Goal: Check status: Check status

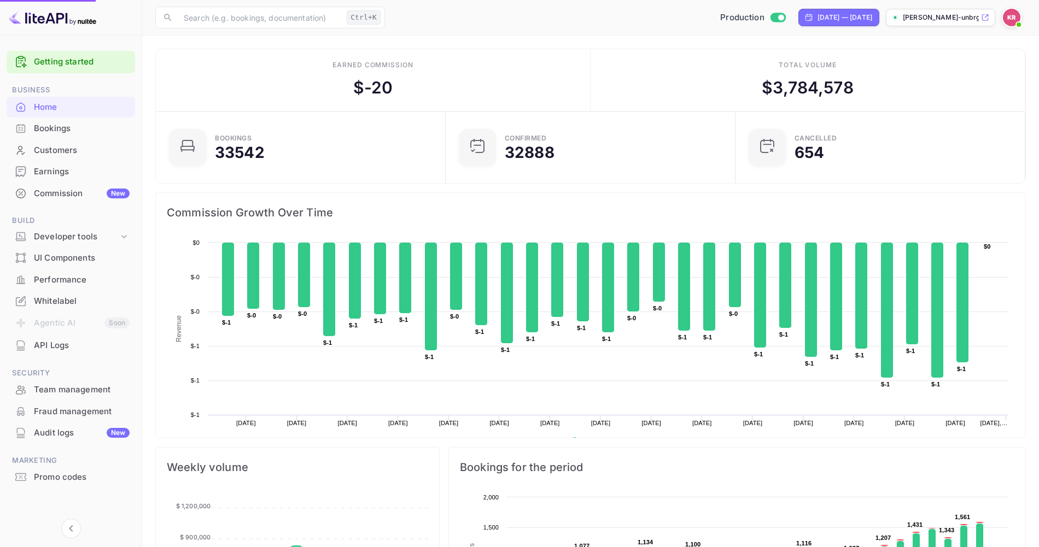
scroll to position [168, 274]
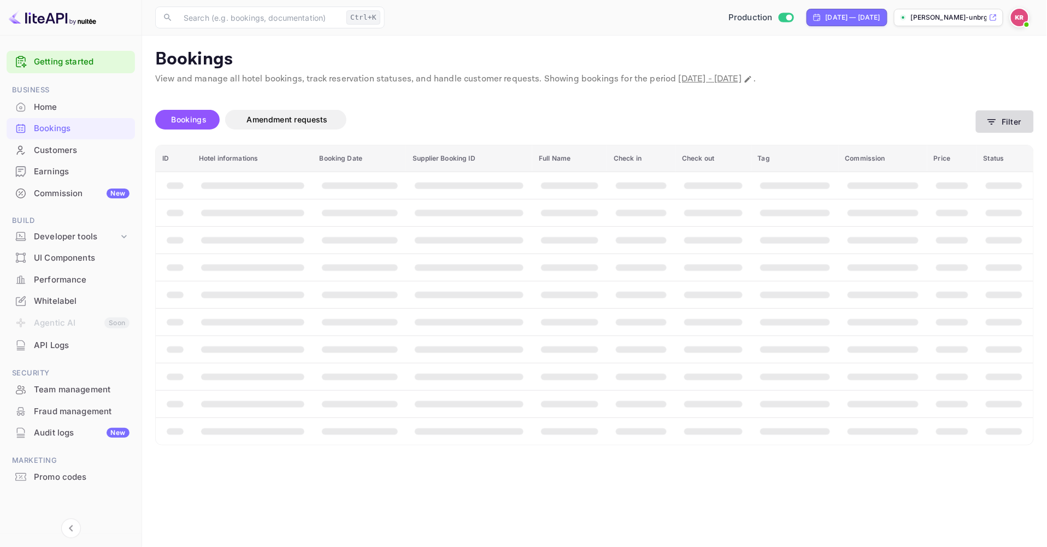
click at [1006, 119] on button "Filter" at bounding box center [1005, 121] width 58 height 22
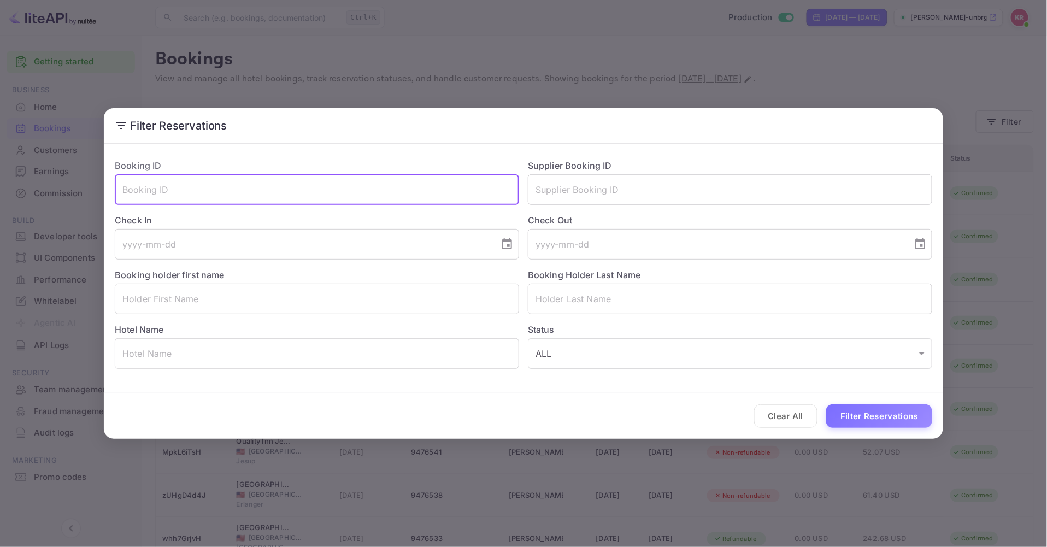
click at [171, 194] on input "text" at bounding box center [317, 189] width 404 height 31
paste input "t0zBKUDKX"
type input "t0zBKUDKX"
click at [826, 404] on button "Filter Reservations" at bounding box center [879, 416] width 106 height 24
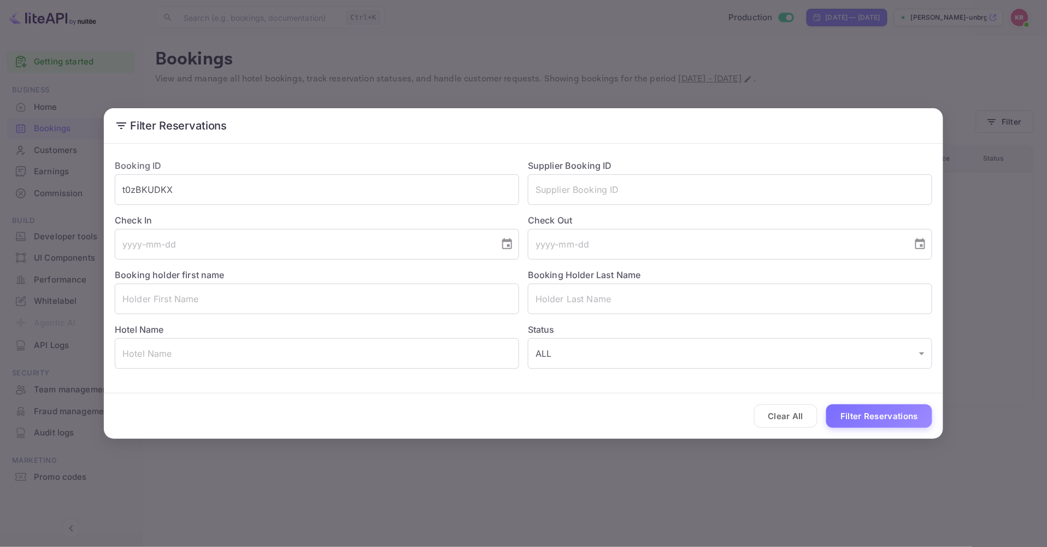
click at [844, 20] on div "Filter Reservations Booking ID t0zBKUDKX ​ Supplier Booking ID ​ Check In ​ Che…" at bounding box center [523, 273] width 1047 height 547
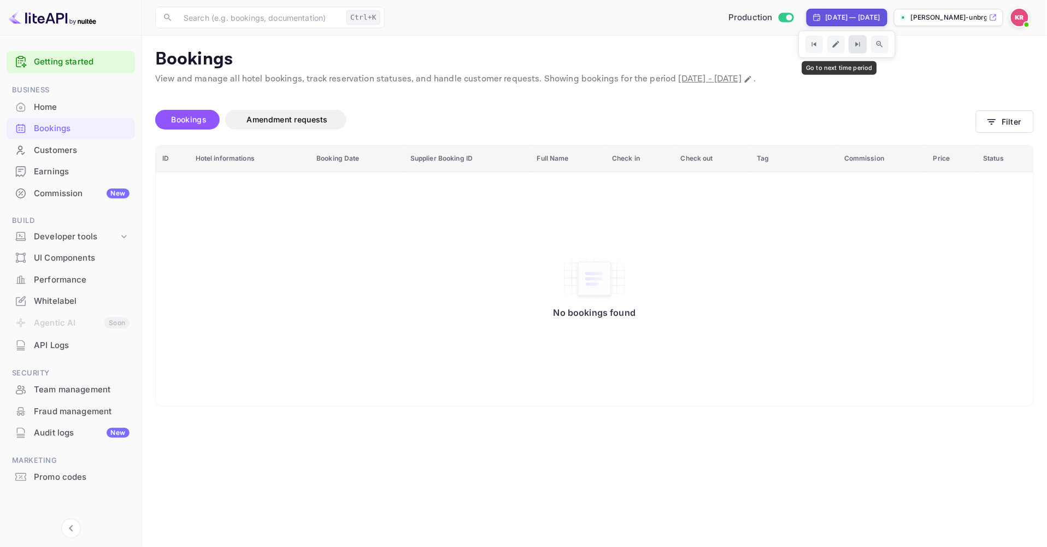
click at [853, 47] on icon "Go to next time period" at bounding box center [857, 44] width 9 height 9
click at [853, 43] on icon "Go to next time period" at bounding box center [857, 44] width 9 height 9
click at [852, 16] on div "[DATE] — [DATE]" at bounding box center [853, 18] width 55 height 10
select select "7"
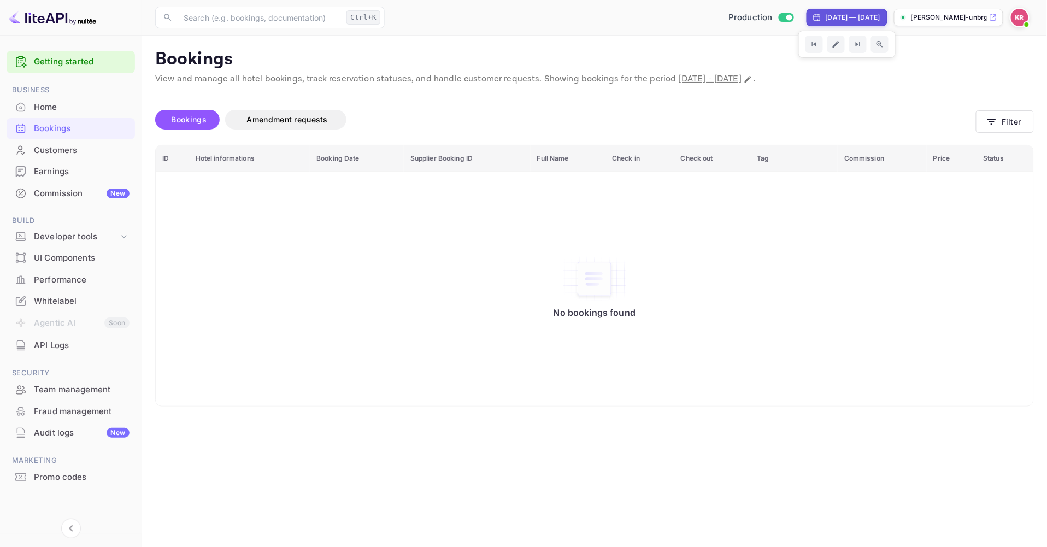
select select "2025"
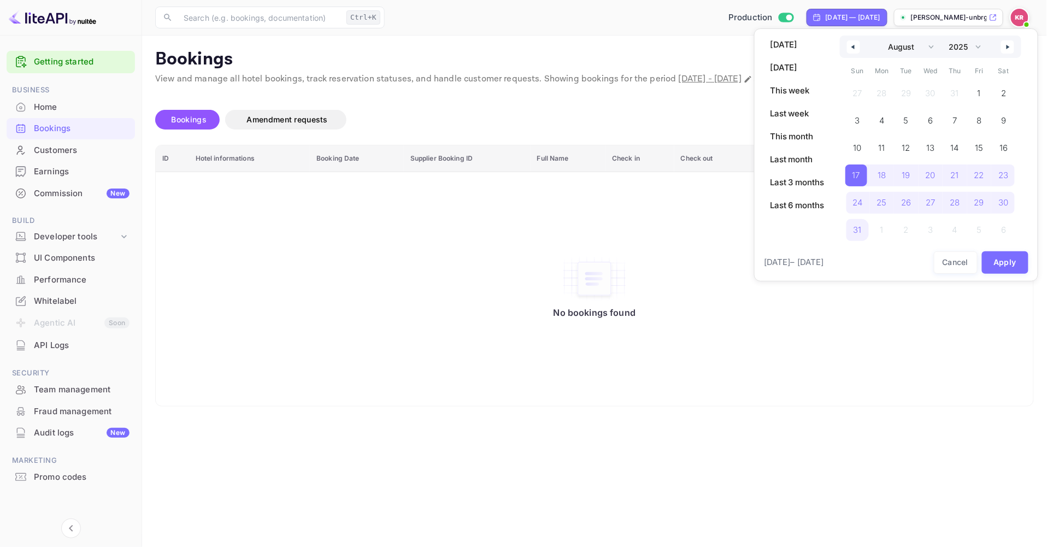
click at [1006, 49] on button "button" at bounding box center [1007, 46] width 13 height 13
select select "8"
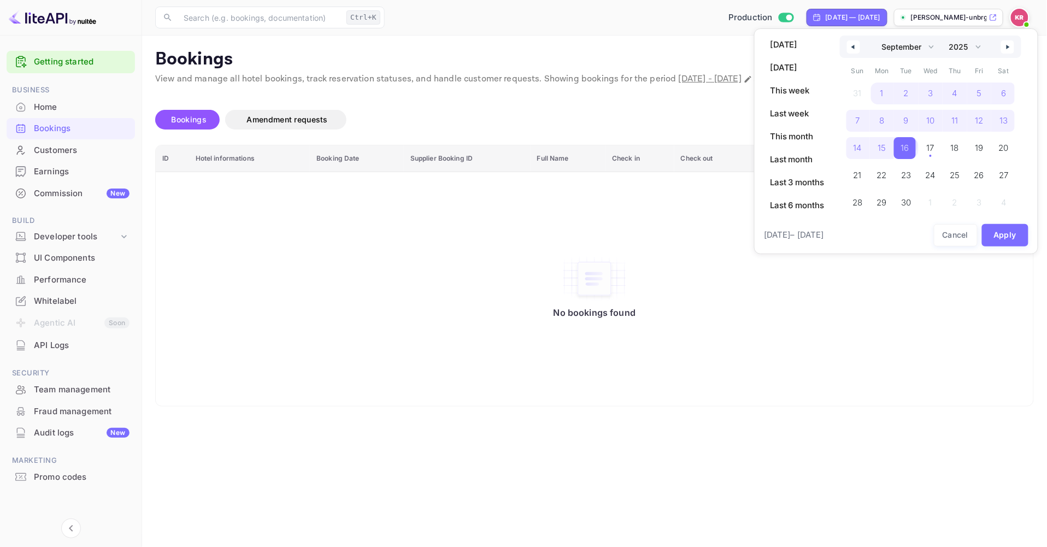
drag, startPoint x: 910, startPoint y: 146, endPoint x: 916, endPoint y: 148, distance: 6.8
click at [910, 146] on span "16" at bounding box center [905, 148] width 22 height 22
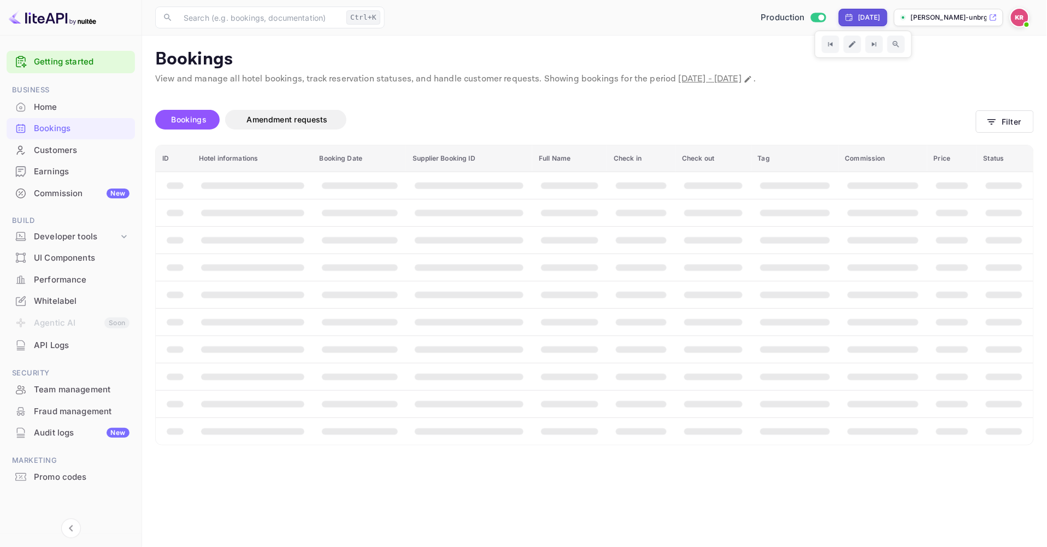
click at [879, 13] on div "[DATE]" at bounding box center [869, 18] width 22 height 10
select select "8"
select select "2025"
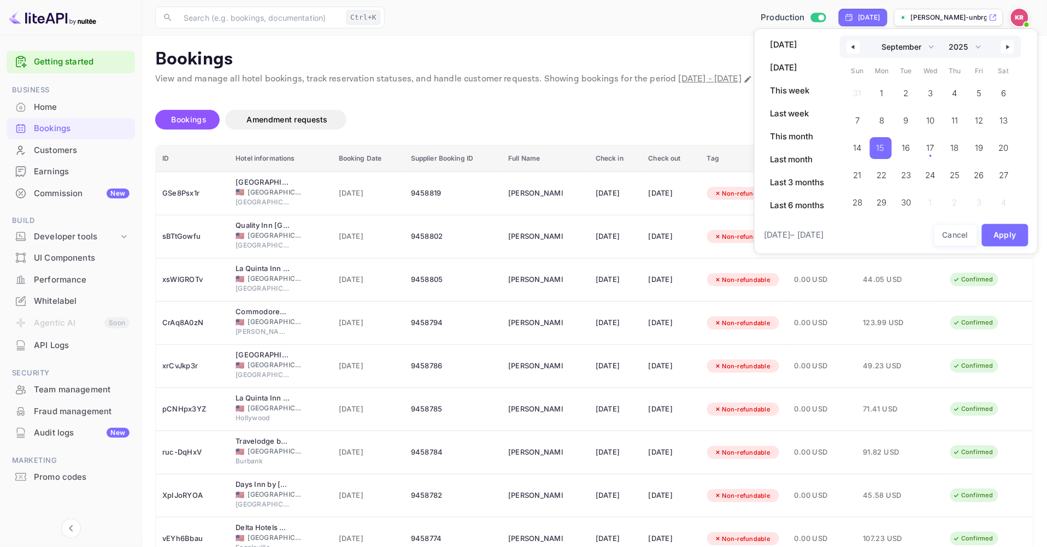
click at [1005, 204] on div "31 1 2 3 4 5 6 7 8 9 10 11 12 13 14 15 16 17 18 19 20 21 22 23 24 25 26 27 28 2…" at bounding box center [931, 145] width 171 height 131
click at [911, 202] on span "30" at bounding box center [906, 203] width 25 height 22
click at [930, 150] on span "17" at bounding box center [930, 148] width 8 height 20
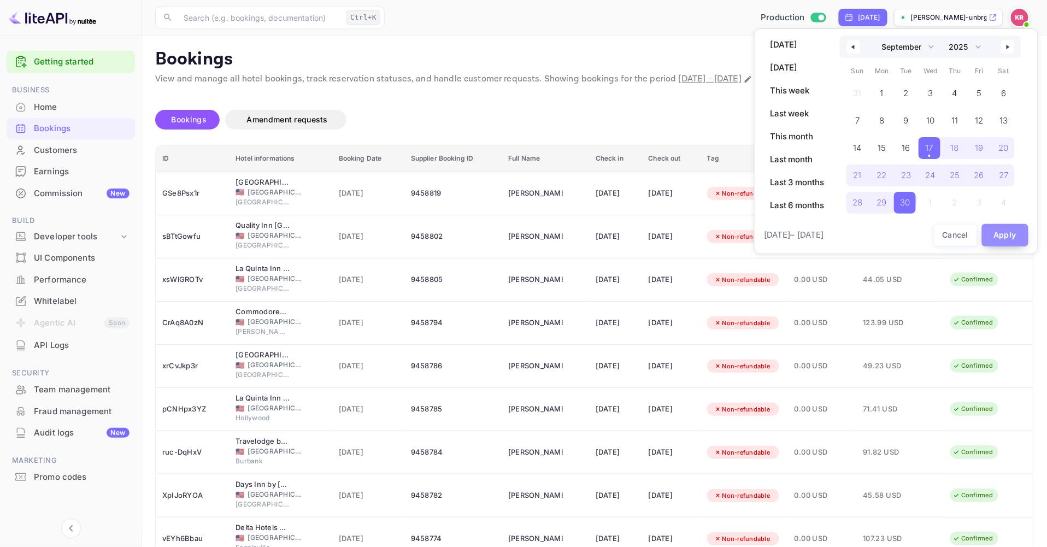
click at [1012, 228] on button "Apply" at bounding box center [1005, 235] width 47 height 22
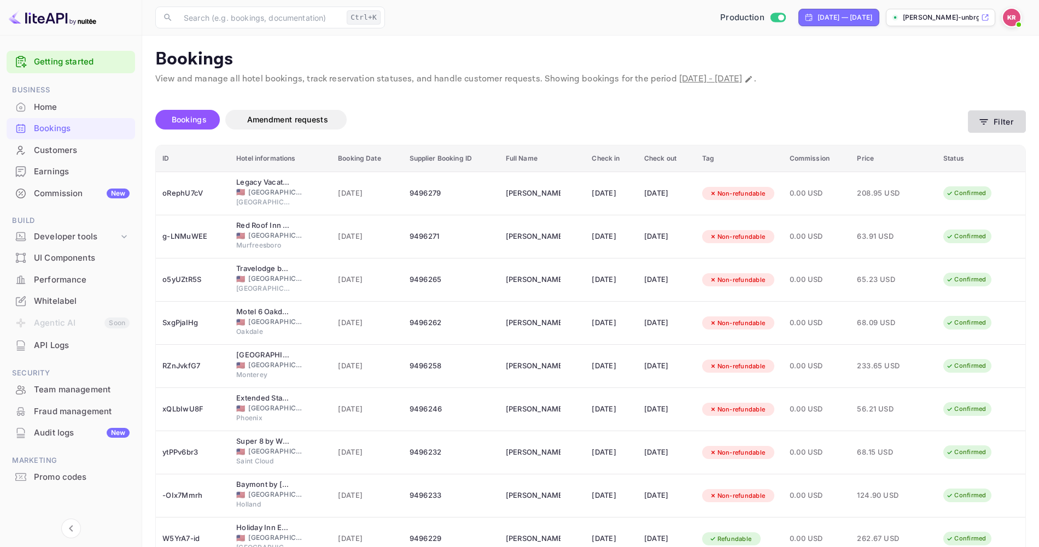
click at [995, 124] on button "Filter" at bounding box center [996, 121] width 58 height 22
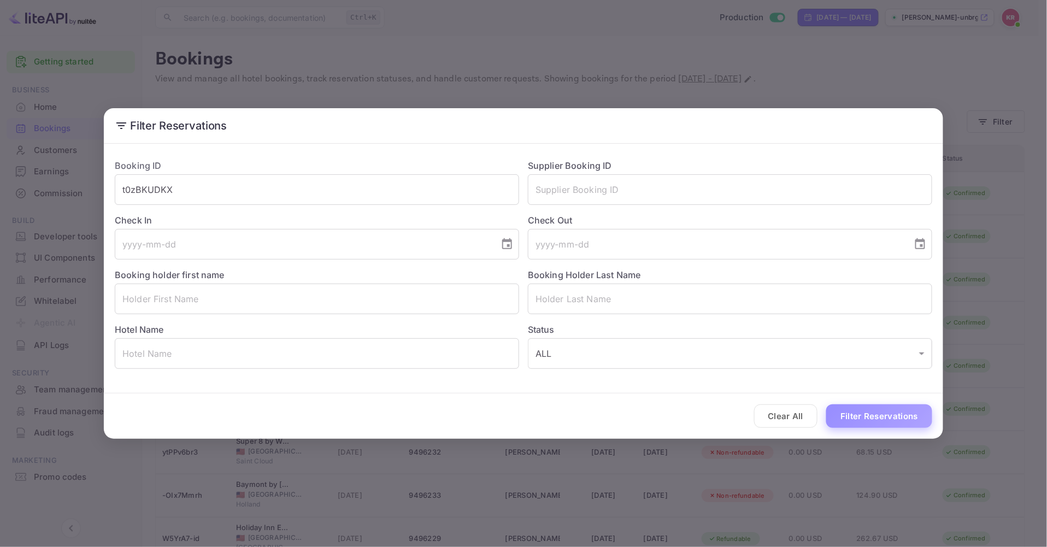
click at [865, 415] on button "Filter Reservations" at bounding box center [879, 416] width 106 height 24
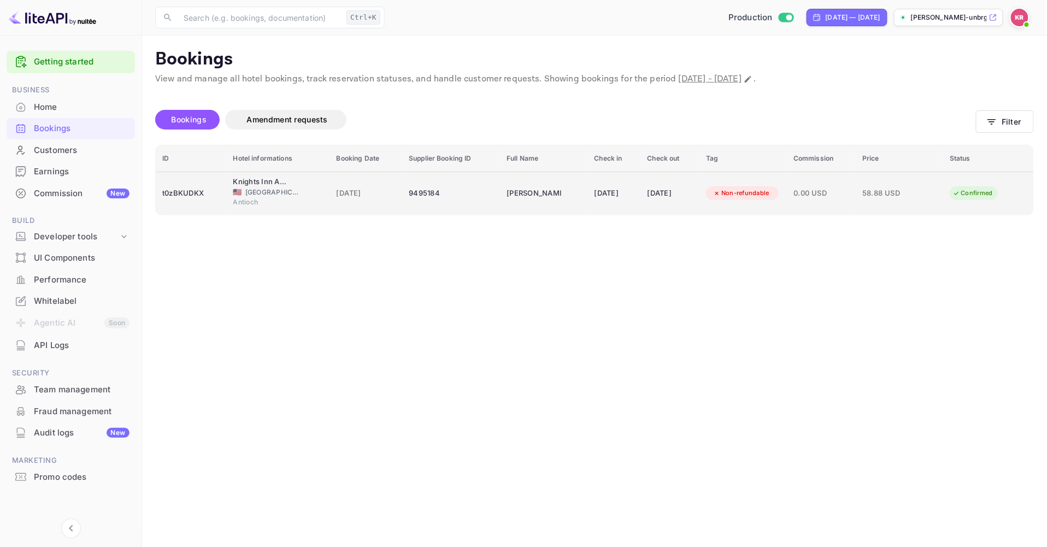
click at [183, 193] on div "t0zBKUDKX" at bounding box center [191, 193] width 58 height 17
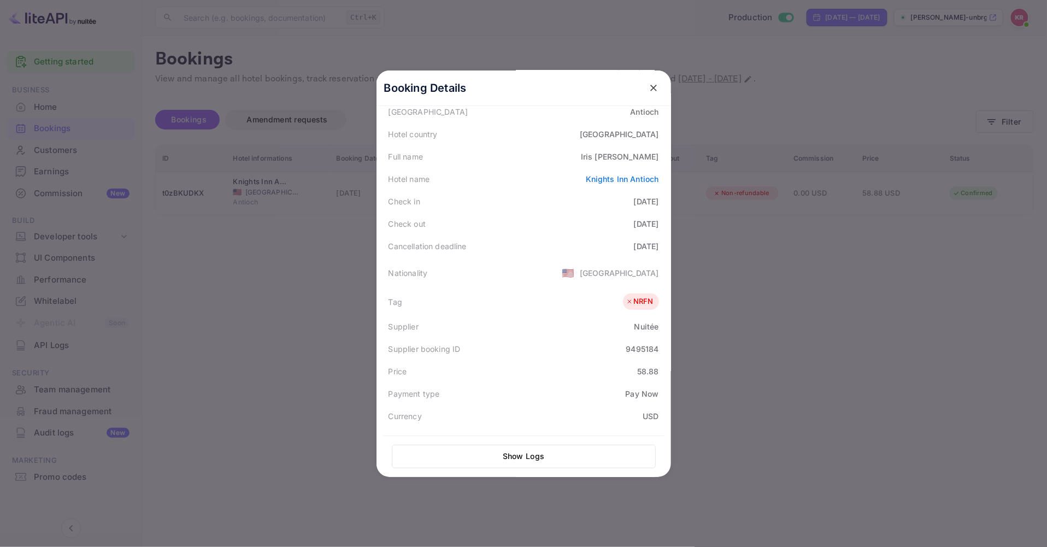
scroll to position [121, 0]
click at [626, 343] on div "9495184" at bounding box center [642, 343] width 33 height 11
copy div "9495184"
drag, startPoint x: 649, startPoint y: 85, endPoint x: 573, endPoint y: 96, distance: 76.8
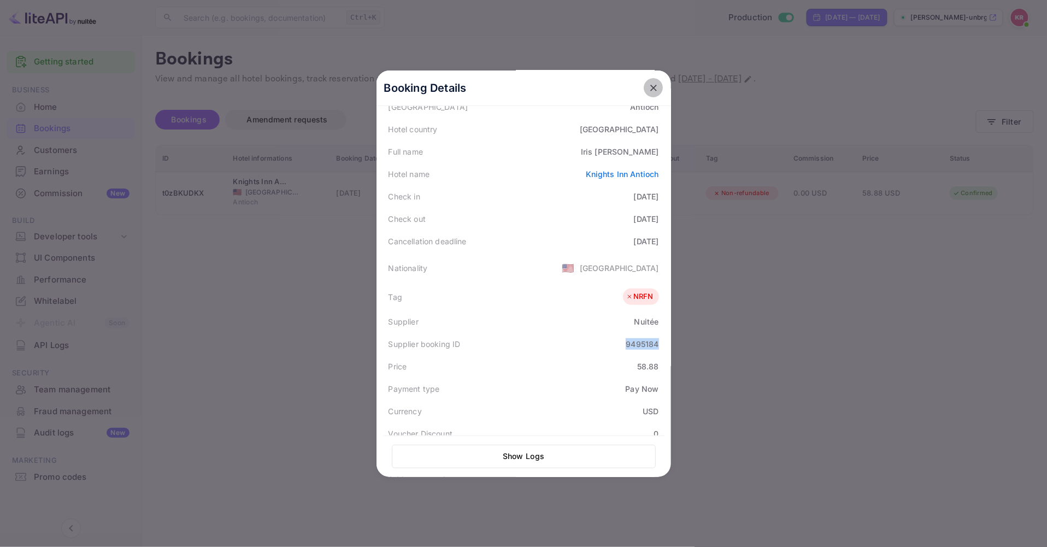
click at [648, 85] on icon "close" at bounding box center [653, 88] width 11 height 11
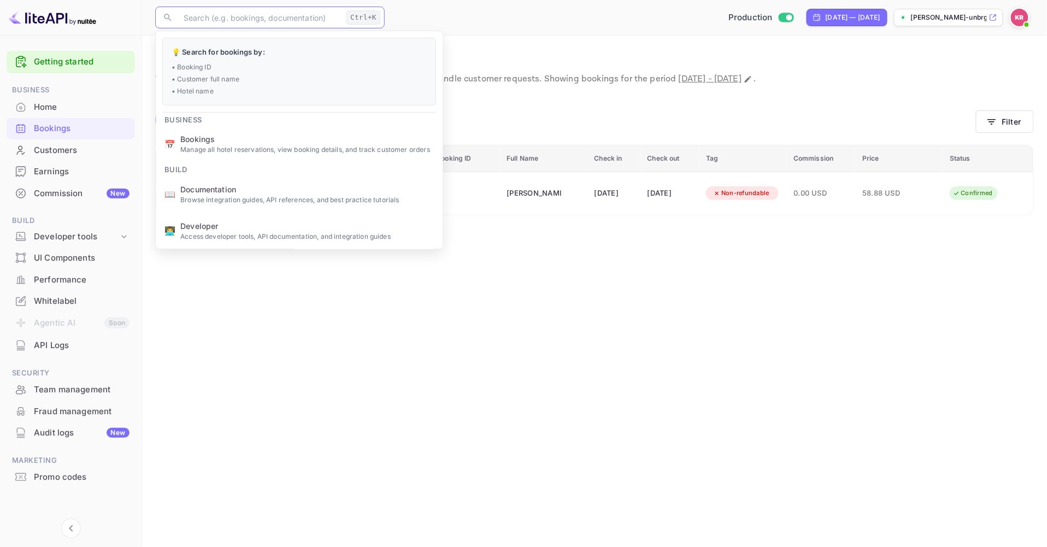
click at [266, 19] on input "text" at bounding box center [259, 18] width 165 height 22
paste input "t0zBKUDKX"
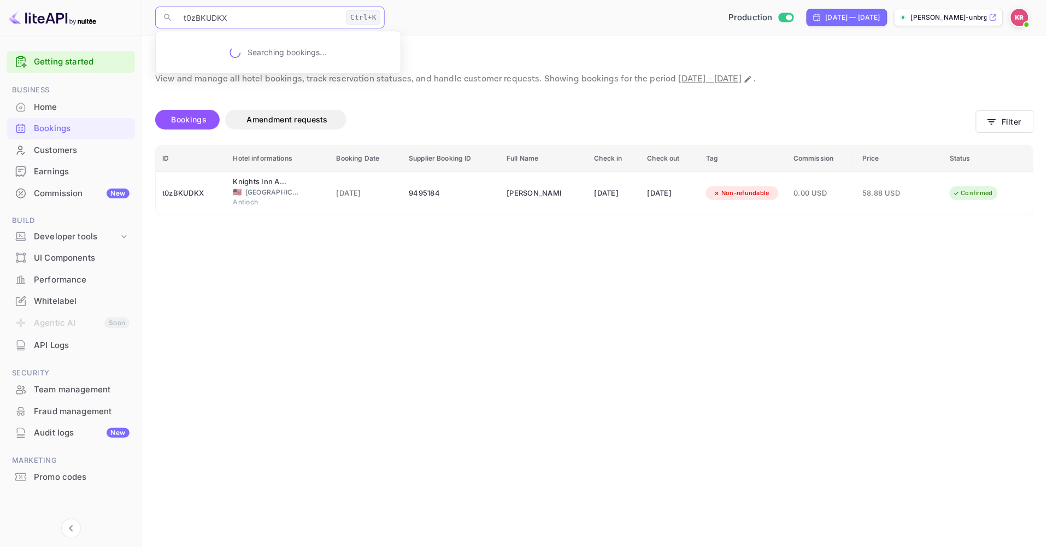
type input "t0zBKUDKX"
